Goal: Check status: Check status

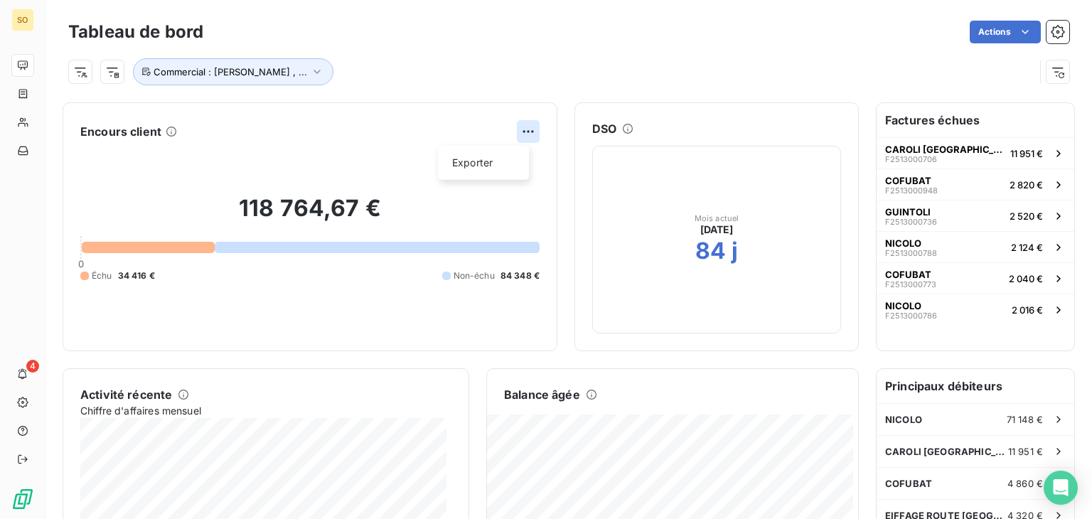
click at [518, 130] on html "SO 4 Tableau de bord Actions Commercial : [PERSON_NAME] , ... Encours client Ex…" at bounding box center [546, 259] width 1092 height 519
click at [638, 70] on html "SO 4 Tableau de bord Actions Commercial : [PERSON_NAME] , ... Encours client Ex…" at bounding box center [546, 259] width 1092 height 519
click at [933, 155] on div "CAROLI TP FRANCE F2513000706" at bounding box center [944, 154] width 119 height 20
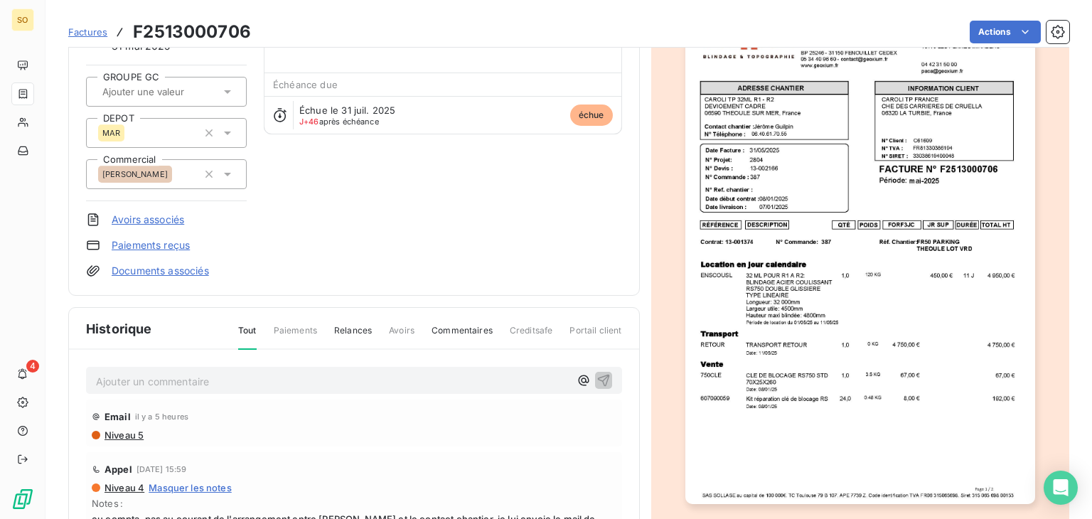
scroll to position [125, 0]
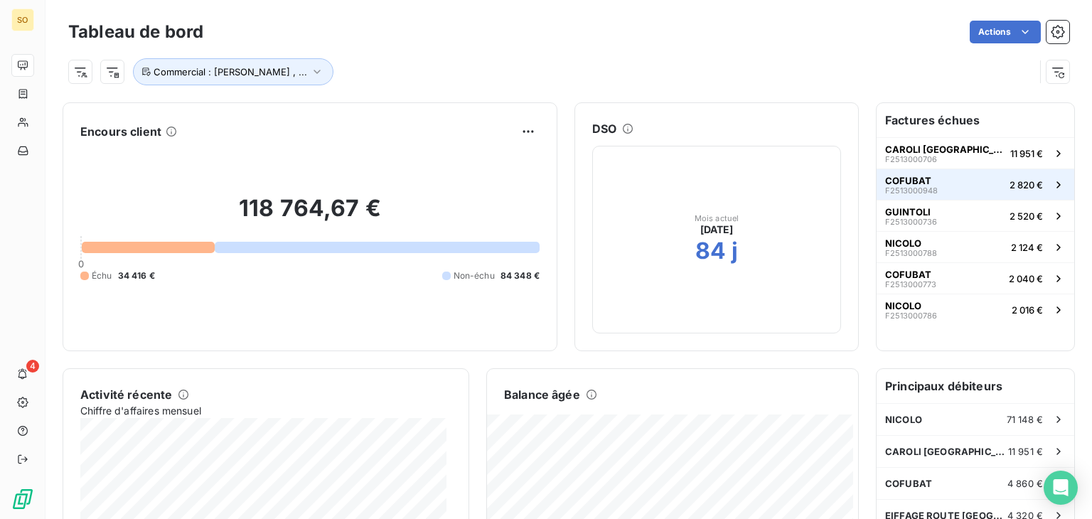
click at [933, 181] on button "COFUBAT F2513000948 2 820 €" at bounding box center [975, 183] width 198 height 31
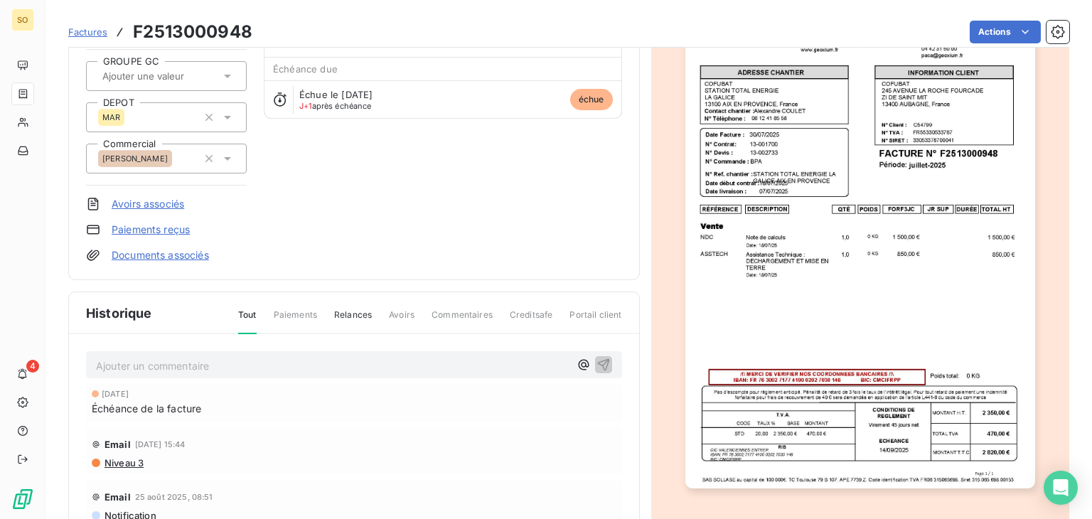
scroll to position [213, 0]
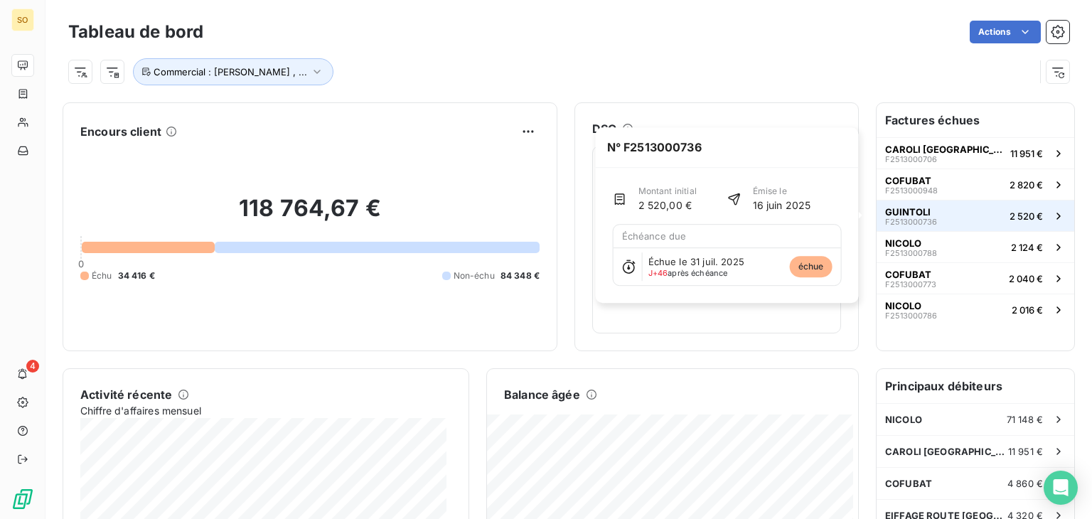
click at [927, 213] on button "GUINTOLI F2513000736 2 520 €" at bounding box center [975, 215] width 198 height 31
click at [969, 213] on button "GUINTOLI F2513000736 2 520 €" at bounding box center [975, 215] width 198 height 31
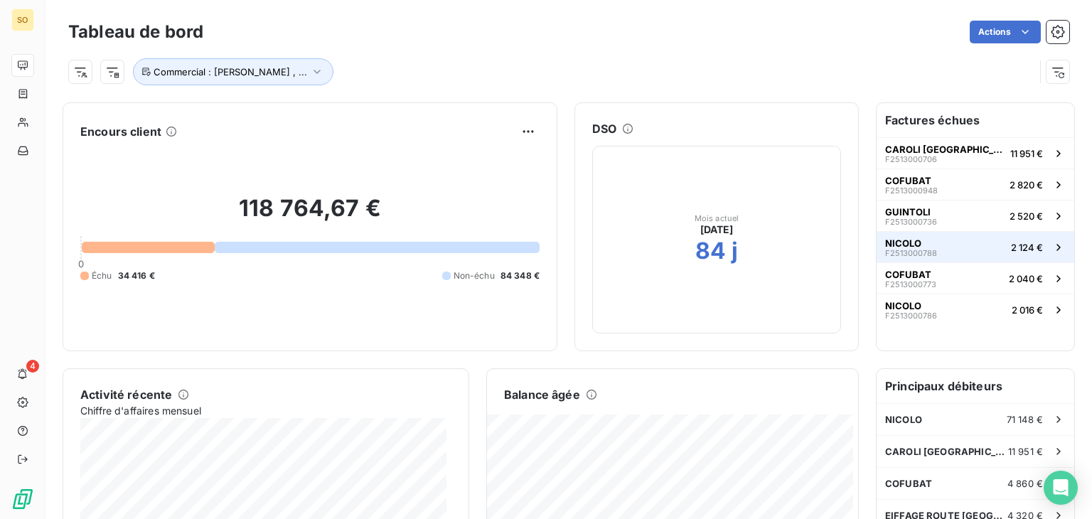
click at [944, 244] on button "NICOLO F2513000788 2 124 €" at bounding box center [975, 246] width 198 height 31
